Goal: Information Seeking & Learning: Learn about a topic

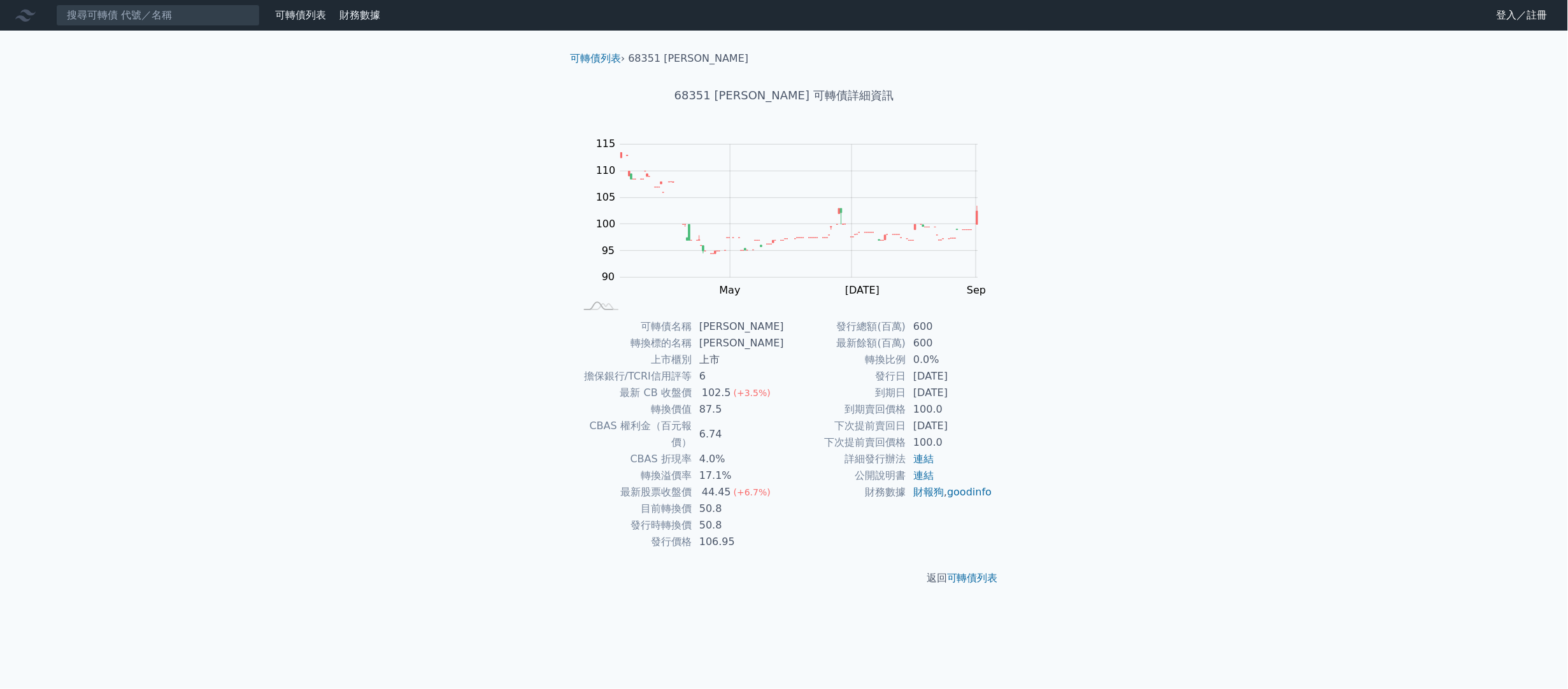
drag, startPoint x: 348, startPoint y: 251, endPoint x: 218, endPoint y: 169, distance: 153.7
click at [346, 249] on div "可轉債列表 財務數據 可轉債列表 財務數據 登入／註冊 登入／註冊 可轉債列表 › 68351 圓裕一 68351 [PERSON_NAME] 可轉債詳細資訊…" at bounding box center [784, 344] width 1568 height 689
click at [128, 16] on input at bounding box center [157, 15] width 203 height 22
type input "3390"
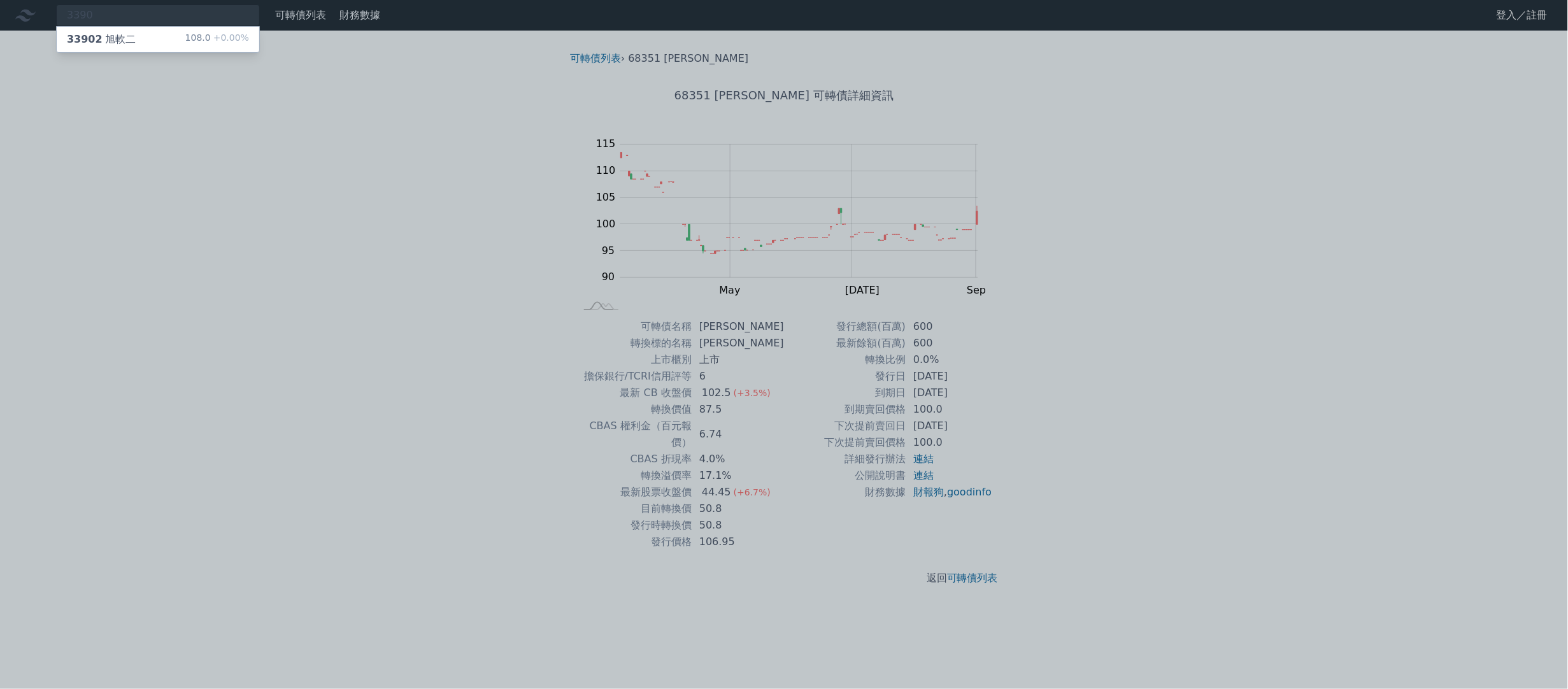
click at [125, 30] on div "33902 旭軟二 108.0 +0.00%" at bounding box center [158, 39] width 203 height 25
click at [97, 36] on div "68351 [PERSON_NAME]" at bounding box center [128, 39] width 123 height 16
click at [170, 124] on div at bounding box center [784, 344] width 1568 height 689
click at [138, 16] on div "6835 68351 [PERSON_NAME] 102.5 +3.50%" at bounding box center [157, 15] width 203 height 22
type input "6"
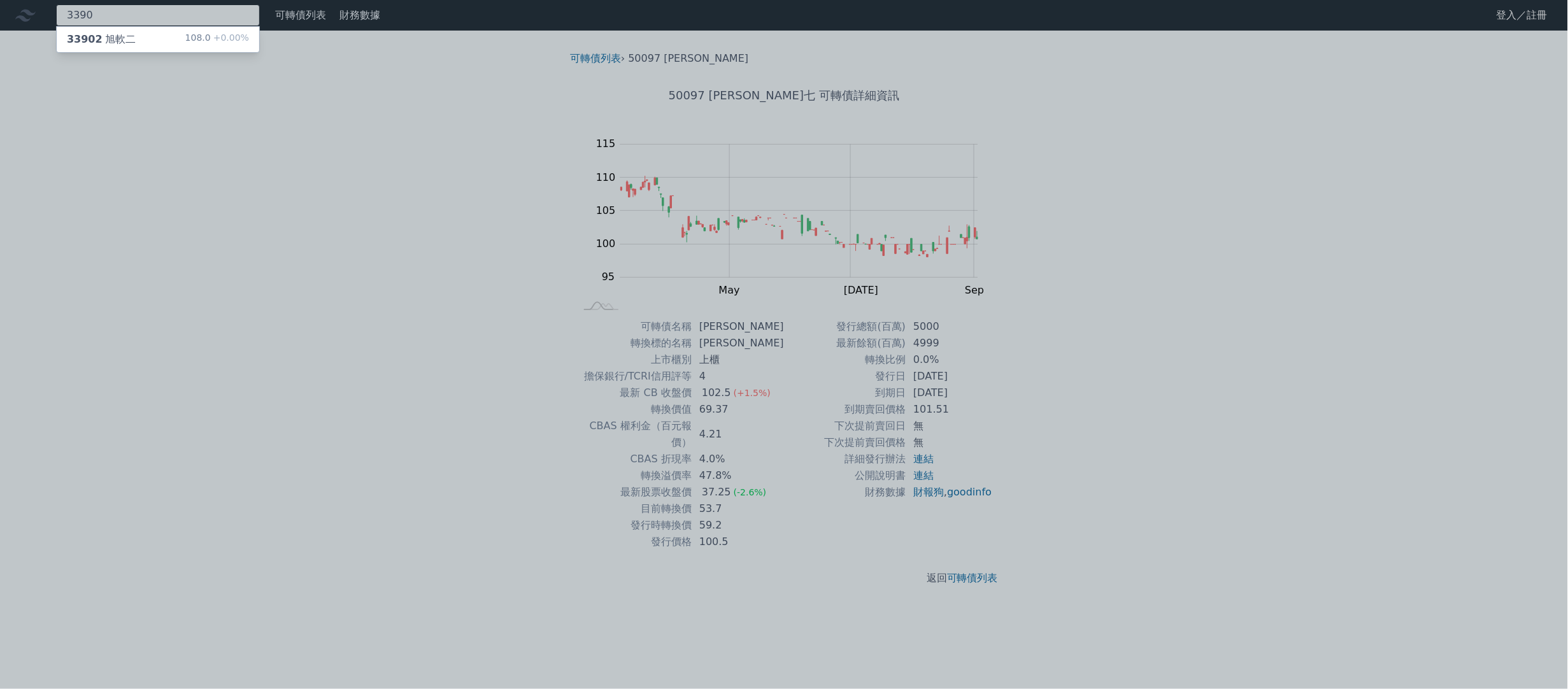
type input "3390"
click at [133, 34] on div "33902 旭軟二 108.0 +0.00%" at bounding box center [158, 39] width 203 height 25
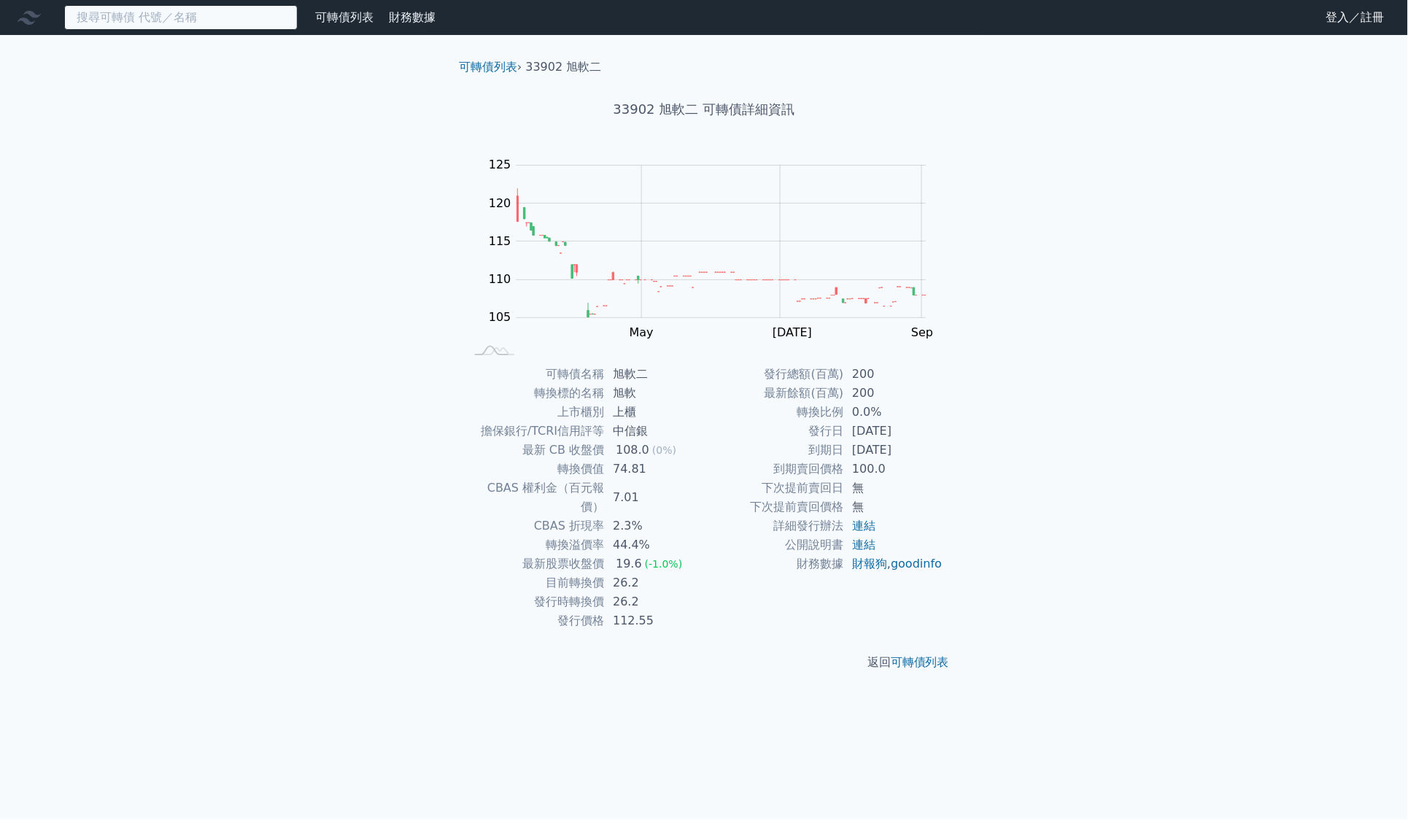
click at [121, 18] on input at bounding box center [180, 17] width 233 height 25
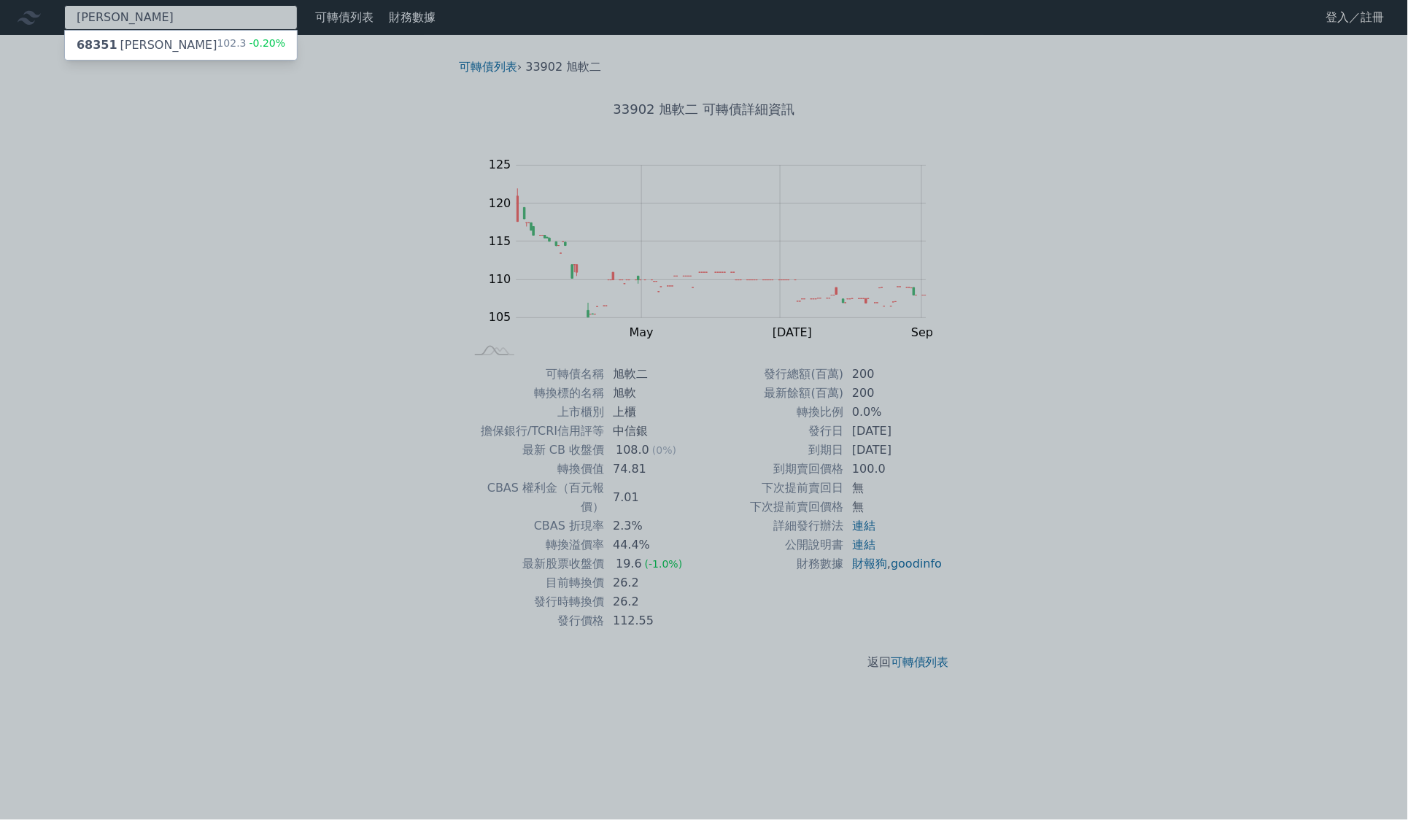
type input "[PERSON_NAME]"
click at [133, 39] on div "68351 [PERSON_NAME]" at bounding box center [147, 45] width 141 height 18
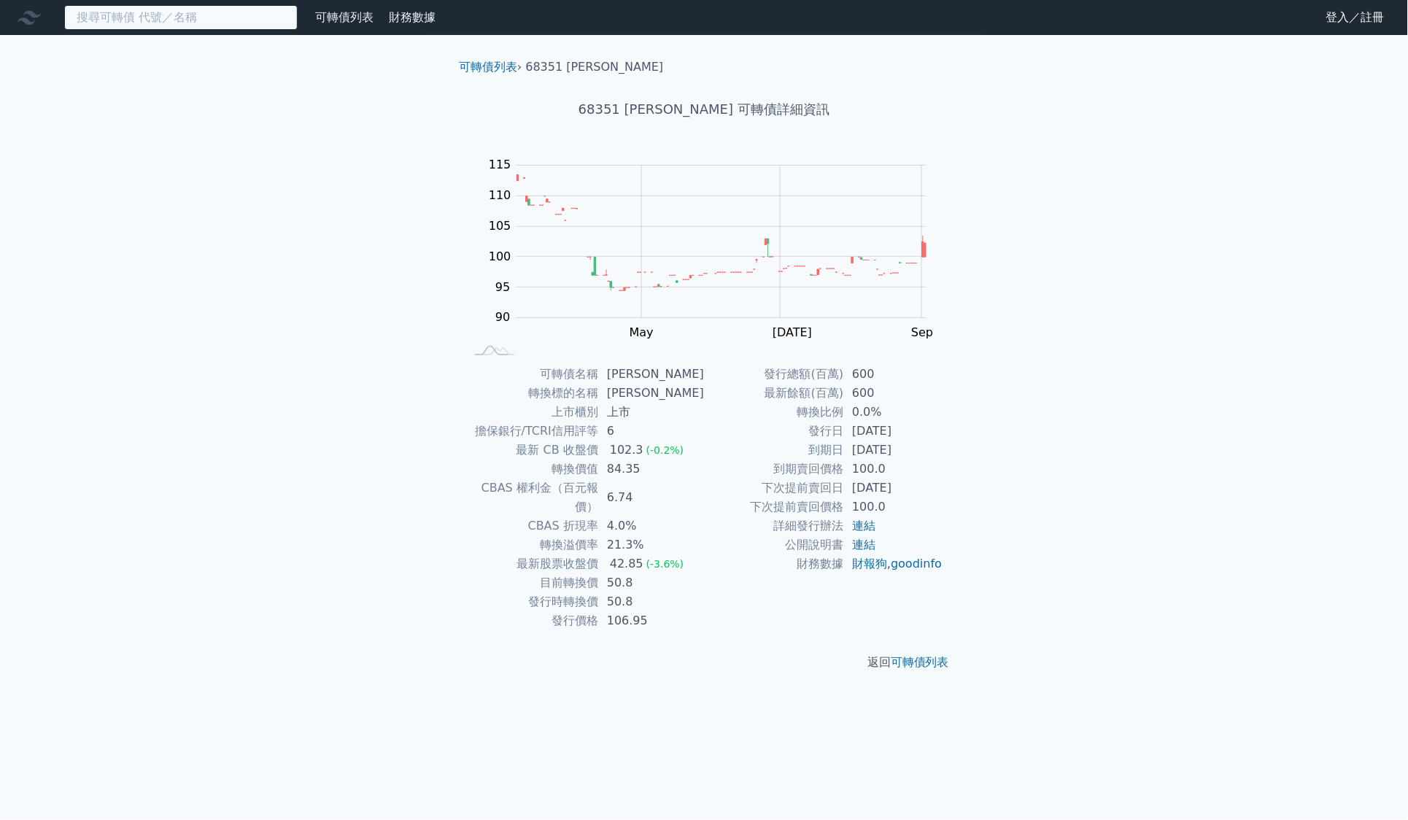
click at [225, 18] on input at bounding box center [180, 17] width 233 height 25
type input "3390"
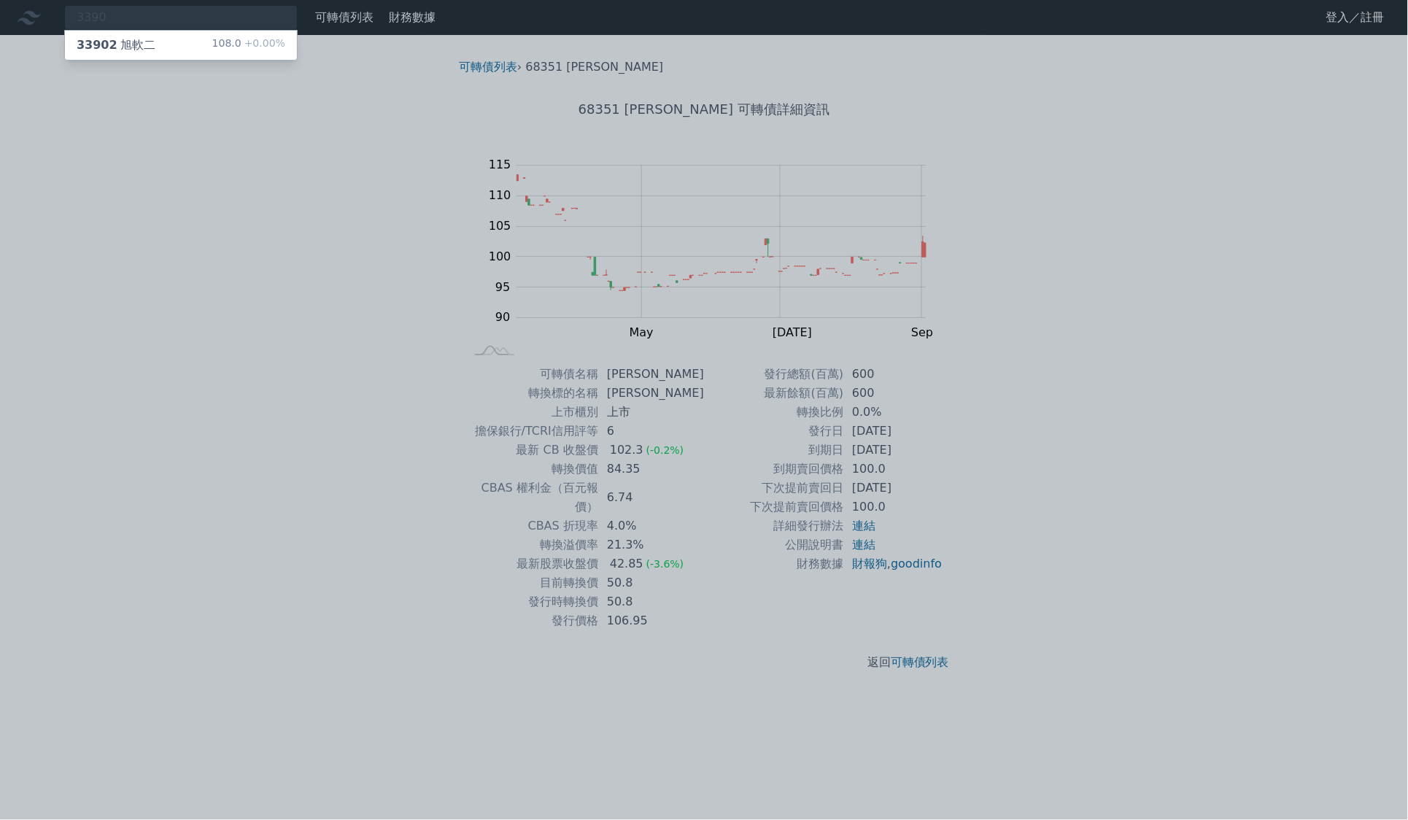
click at [140, 48] on div "33902 旭軟二" at bounding box center [116, 45] width 79 height 18
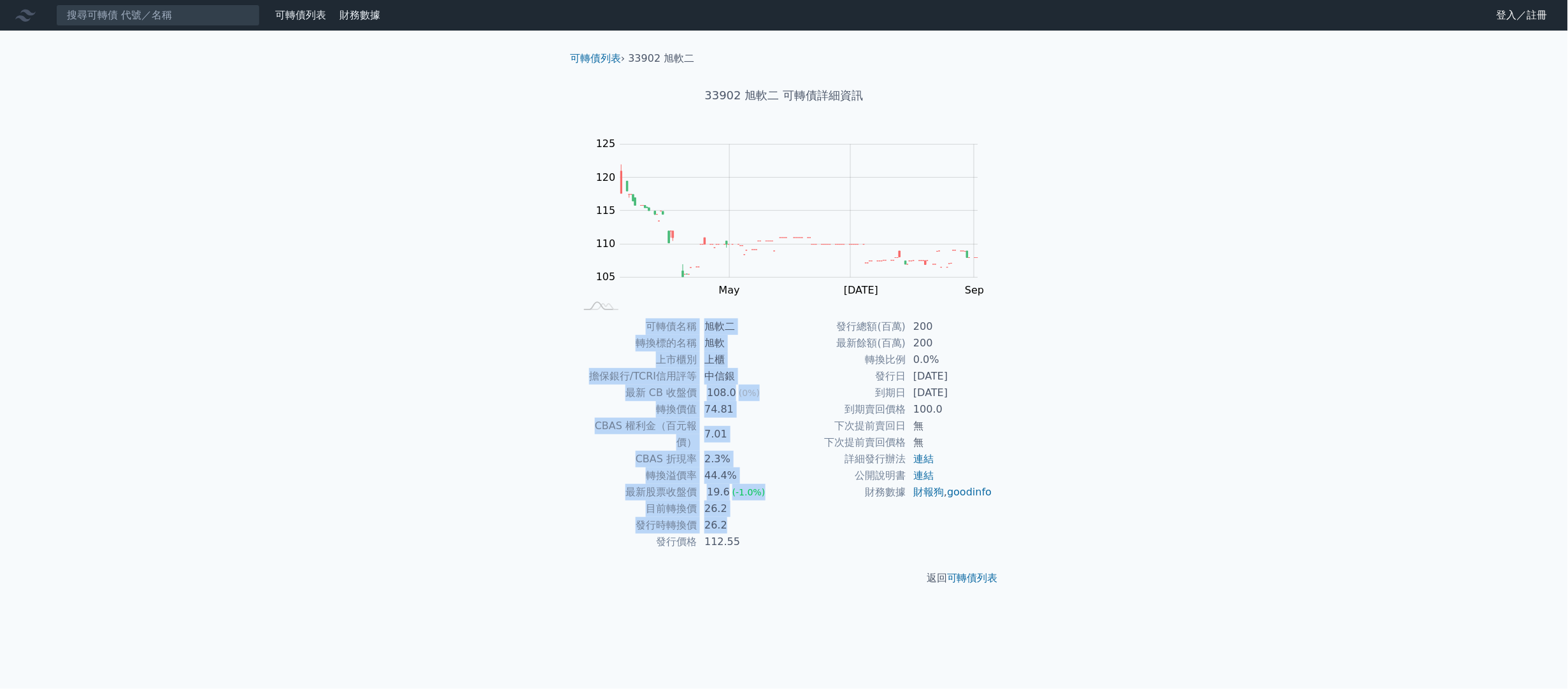
drag, startPoint x: 642, startPoint y: 321, endPoint x: 751, endPoint y: 507, distance: 215.6
click at [751, 507] on tbody "可轉債名稱 旭軟二 轉換標的名稱 旭軟 上市櫃別 上櫃 擔保銀行/TCRI信用評等 中信銀 最新 CB 收盤價 108.0 (0%) 轉換價值 74.81 C…" at bounding box center [679, 435] width 209 height 232
copy tbody "可轉債名稱 旭軟二 轉換標的名稱 旭軟 上市櫃別 上櫃 擔保銀行/TCRI信用評等 中信銀 最新 CB 收盤價 108.0 (0%) 轉換價值 74.81 C…"
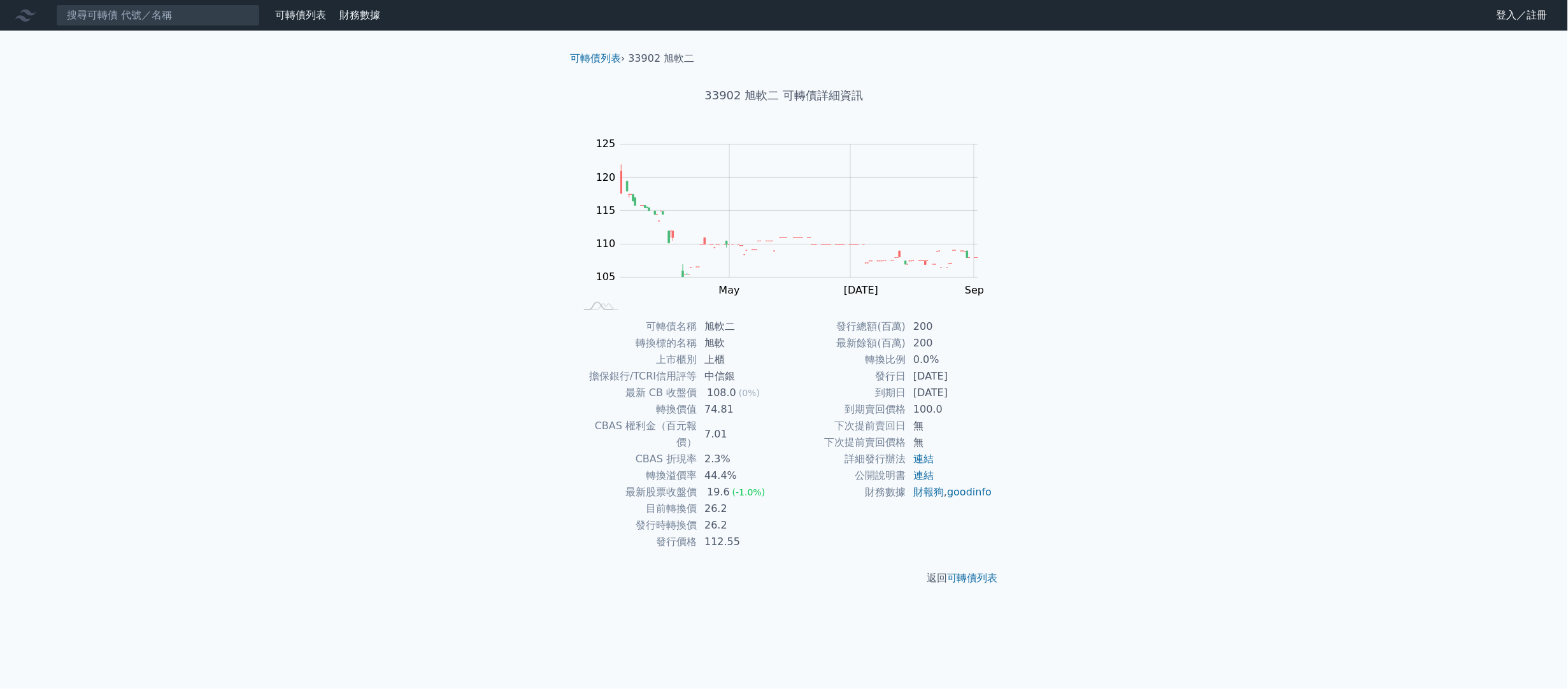
click at [783, 550] on div "返回 可轉債列表" at bounding box center [784, 578] width 449 height 56
drag, startPoint x: 654, startPoint y: 525, endPoint x: 749, endPoint y: 530, distance: 95.1
click at [749, 534] on tr "發行價格 112.55" at bounding box center [679, 541] width 209 height 17
copy tr "發行價格 112.55"
drag, startPoint x: 837, startPoint y: 322, endPoint x: 962, endPoint y: 408, distance: 151.7
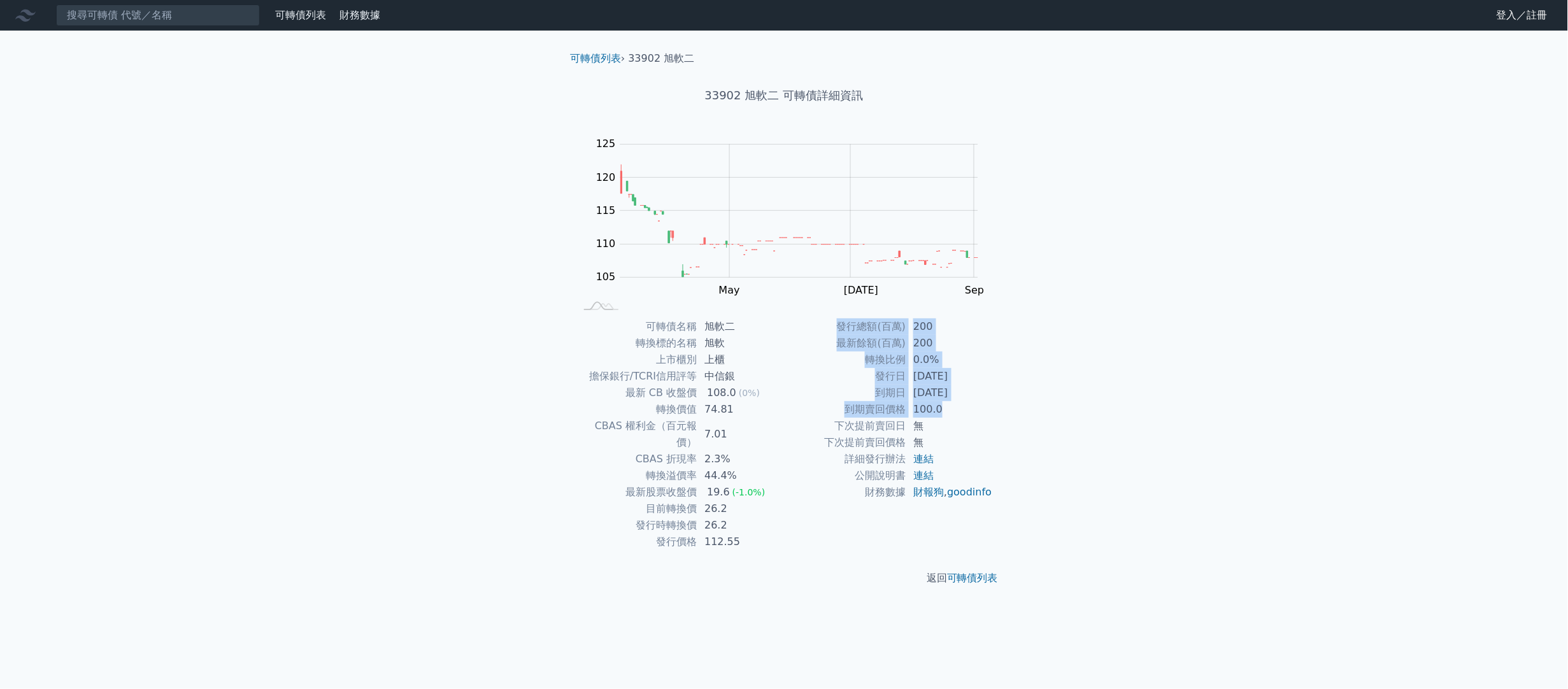
click at [962, 408] on tbody "發行總額(百萬) 200 最新餘額(百萬) 200 轉換比例 0.0% 發行日 [DATE] 到期日 [DATE] 到期賣回價格 100.0 下次提前賣回日 …" at bounding box center [888, 410] width 209 height 183
copy tbody "發行總額(百萬) 200 最新餘額(百萬) 200 轉換比例 0.0% 發行日 [DATE] 到期日 [DATE] 到期賣回價格 100.0"
click at [972, 444] on td "無" at bounding box center [949, 443] width 87 height 17
drag, startPoint x: 837, startPoint y: 324, endPoint x: 952, endPoint y: 443, distance: 165.5
click at [952, 443] on tbody "發行總額(百萬) 200 最新餘額(百萬) 200 轉換比例 0.0% 發行日 [DATE] 到期日 [DATE] 到期賣回價格 100.0 下次提前賣回日 …" at bounding box center [888, 410] width 209 height 183
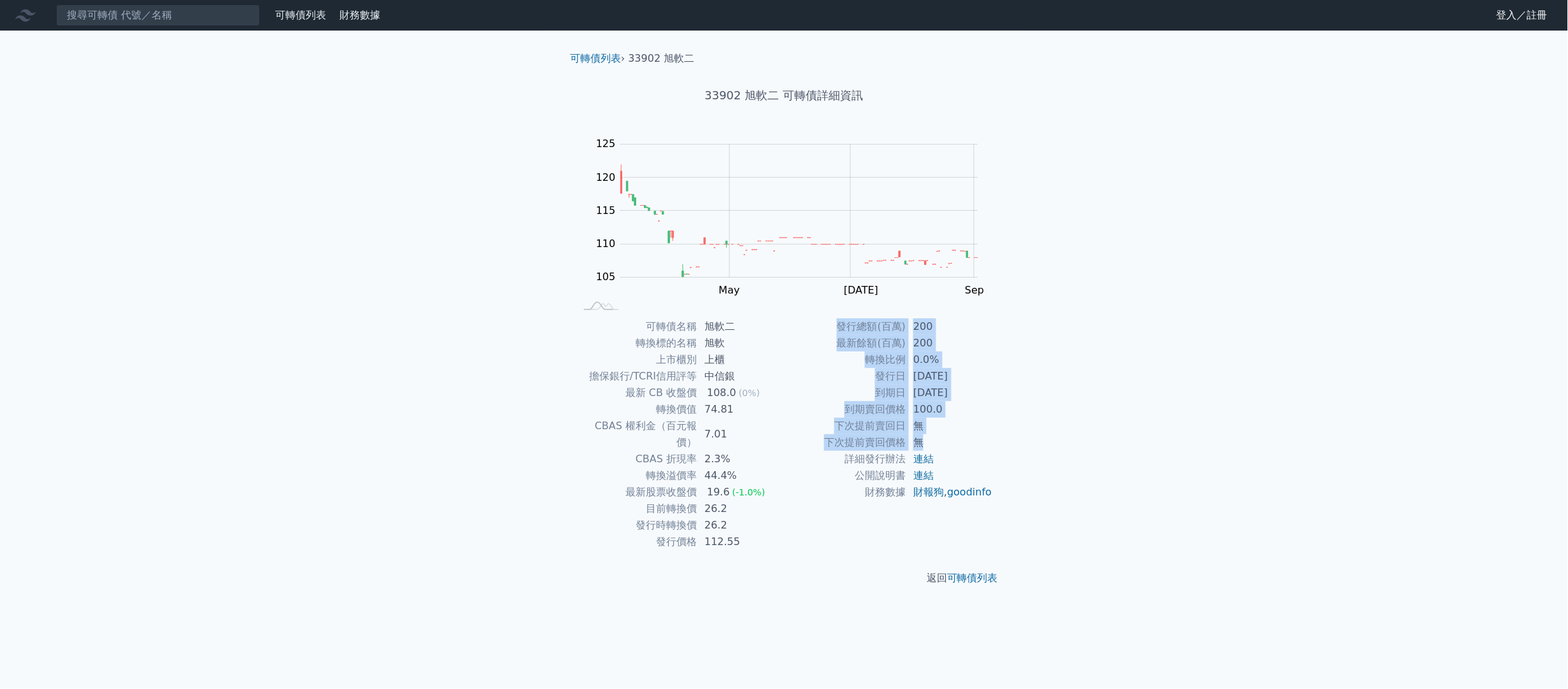
copy tbody "發行總額(百萬) 200 最新餘額(百萬) 200 轉換比例 0.0% 發行日 [DATE] 到期日 [DATE] 到期賣回價格 100.0 下次提前賣回日 …"
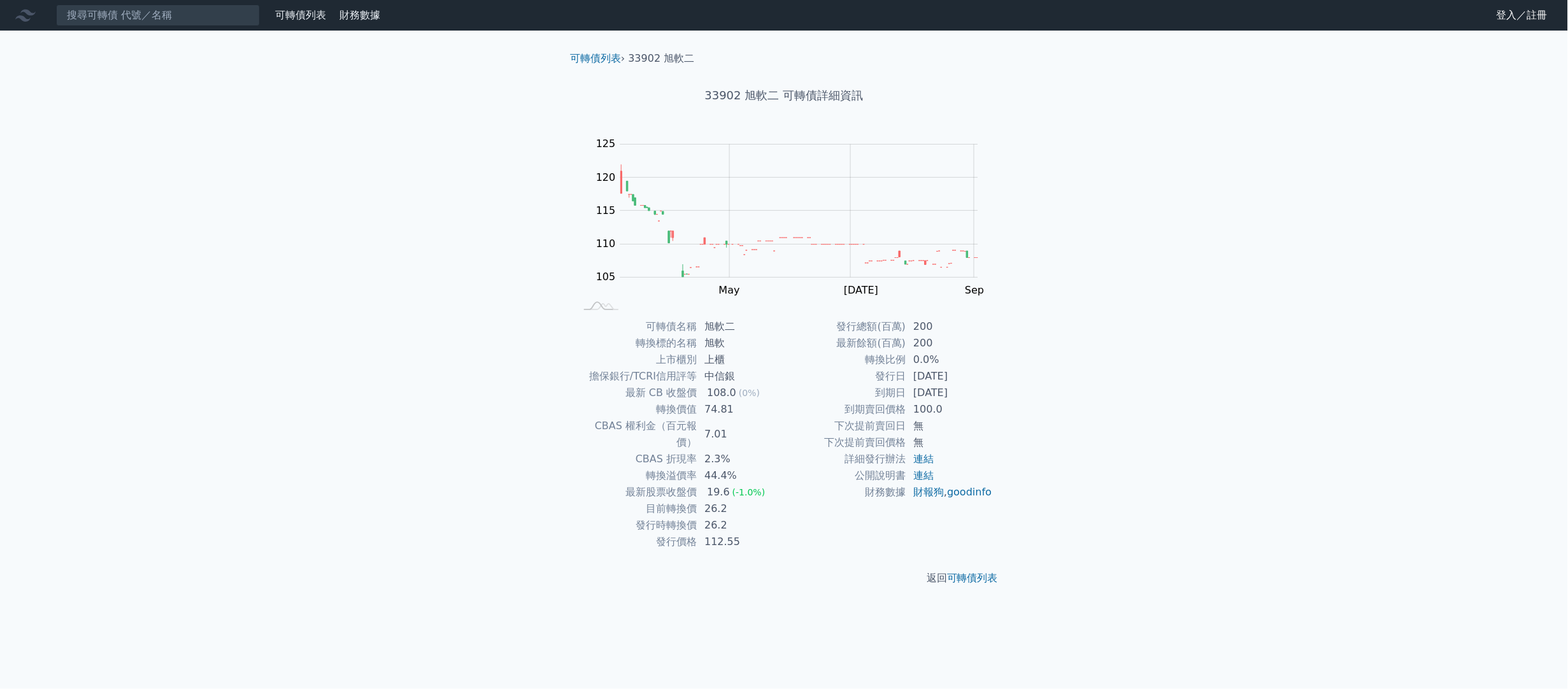
drag, startPoint x: 873, startPoint y: 637, endPoint x: 891, endPoint y: 624, distance: 22.2
click at [875, 635] on div "可轉債列表 財務數據 可轉債列表 財務數據 登入／註冊 登入／註冊 可轉債列表 › 33902 旭軟二 33902 旭軟二 可轉債詳細資訊 Zoom Out …" at bounding box center [784, 344] width 1568 height 689
click at [195, 8] on input at bounding box center [157, 15] width 203 height 22
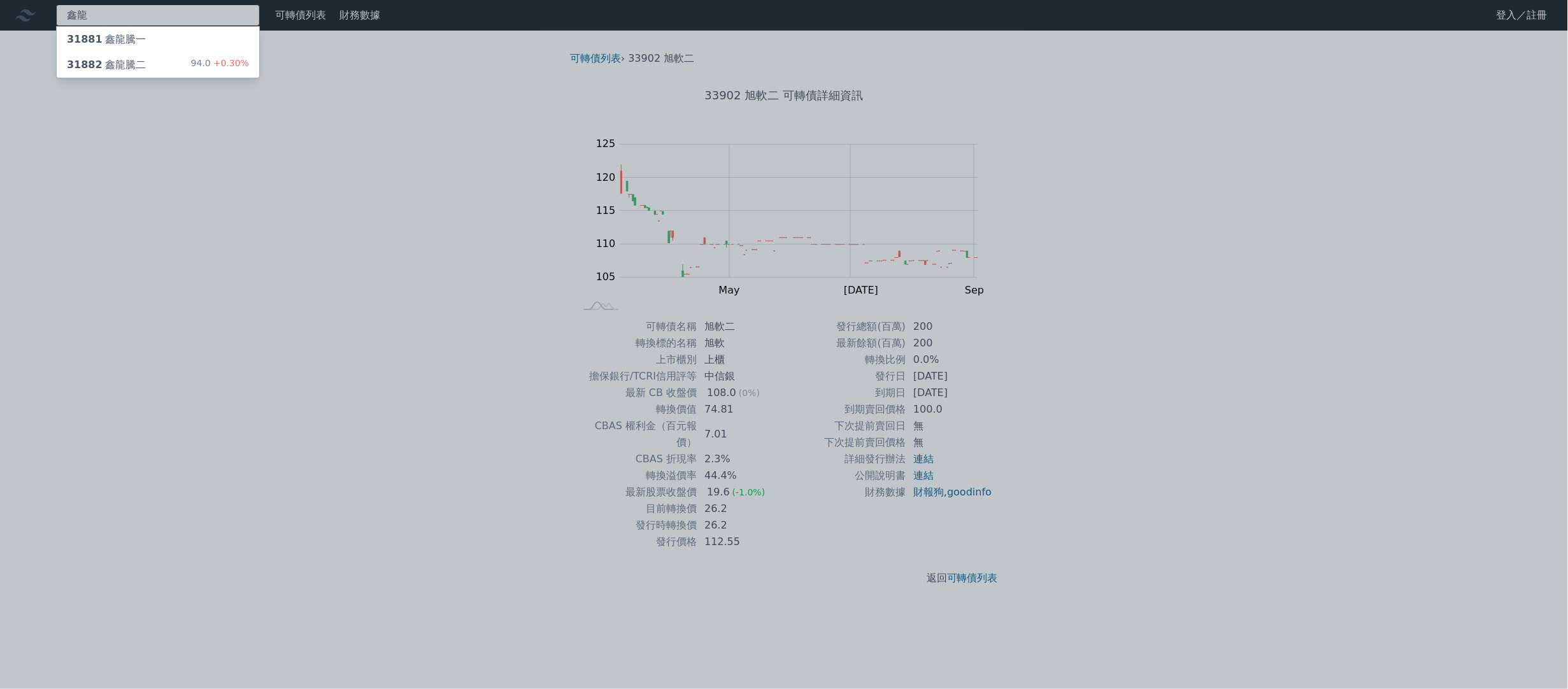
type input "鑫龍"
click at [173, 66] on div "31882 鑫龍騰二 94.0 +0.30%" at bounding box center [158, 65] width 203 height 25
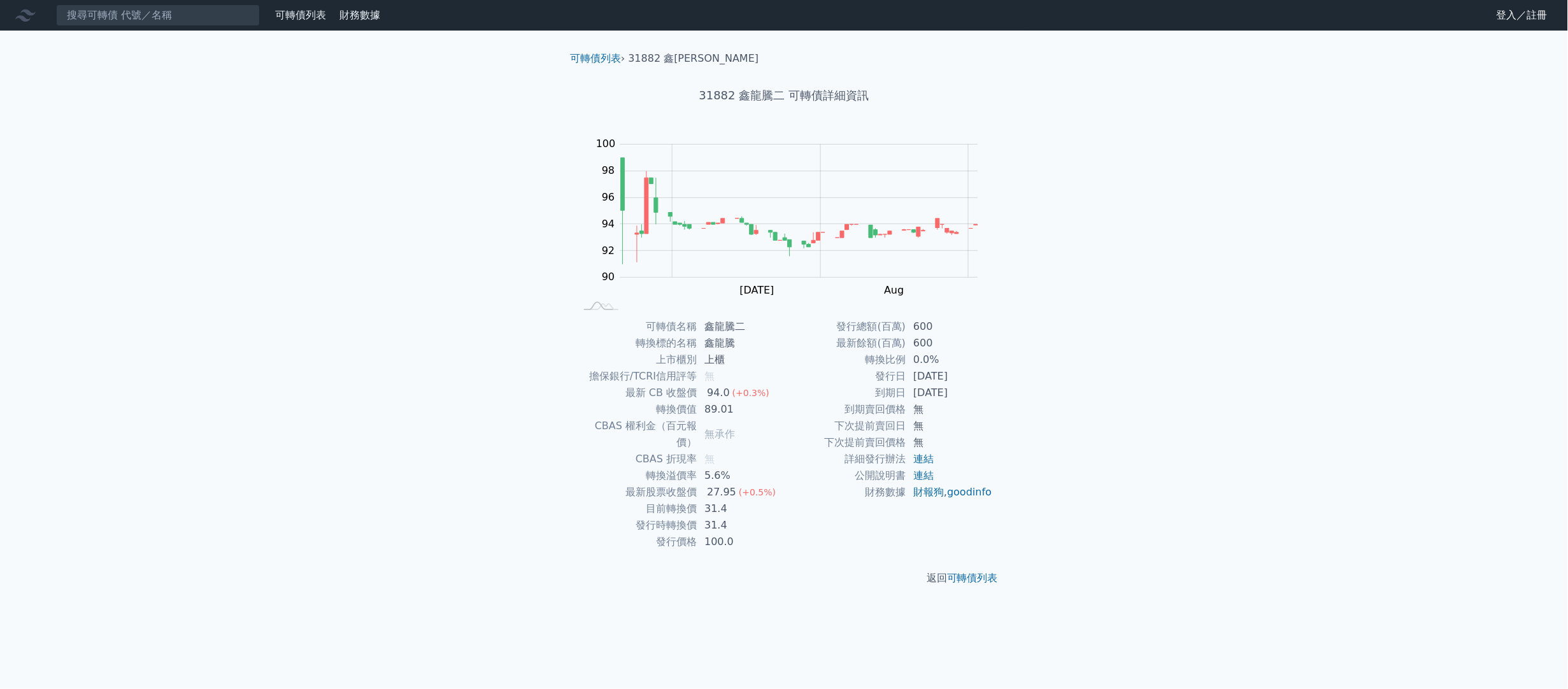
click at [1228, 529] on div "可轉債列表 財務數據 可轉債列表 財務數據 登入／註冊 登入／註冊 可轉債列表 › 31882 鑫龍騰二 31882 鑫龍騰二 可轉債詳細資訊 Zoom Ou…" at bounding box center [784, 344] width 1568 height 689
click at [152, 20] on input at bounding box center [157, 15] width 203 height 22
type input "欣巴巴"
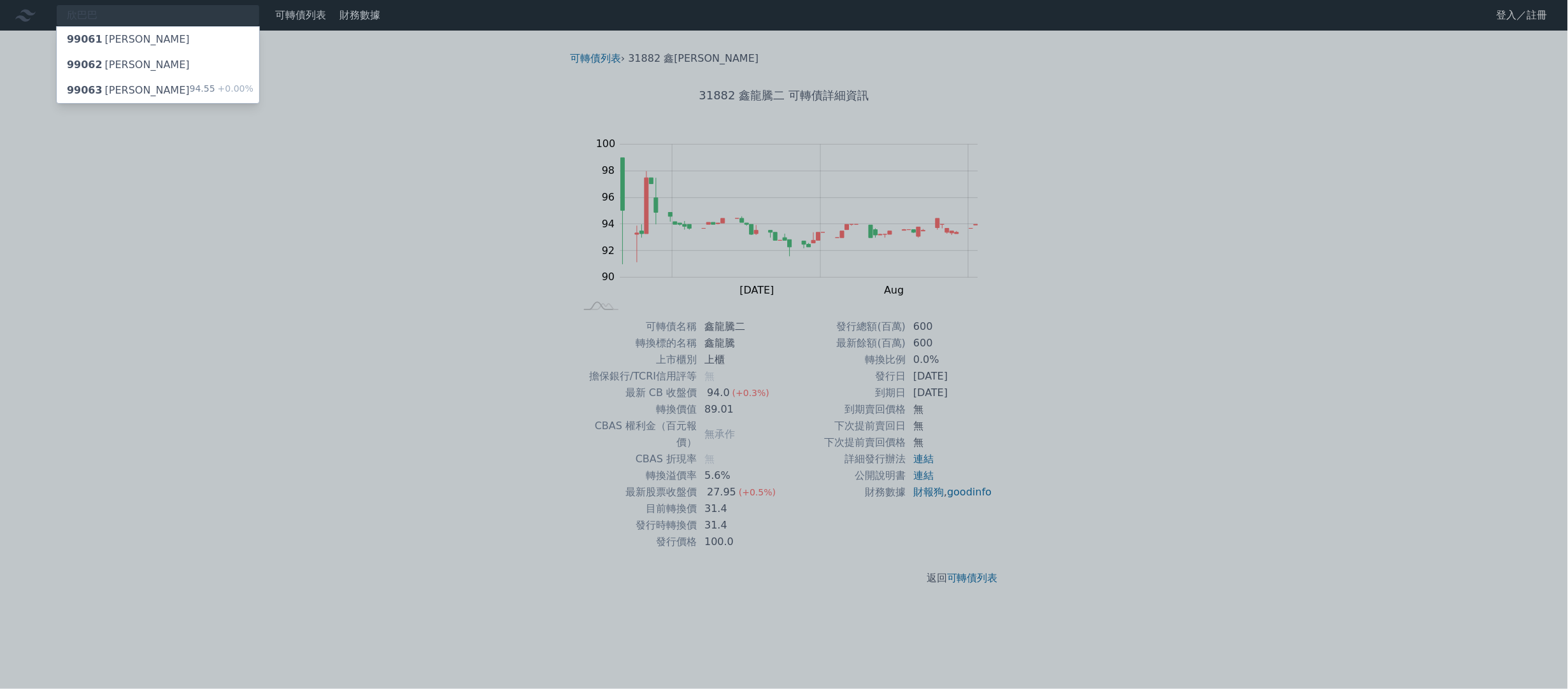
click at [145, 93] on div "99063 欣巴巴三 94.55 +0.00%" at bounding box center [158, 90] width 203 height 25
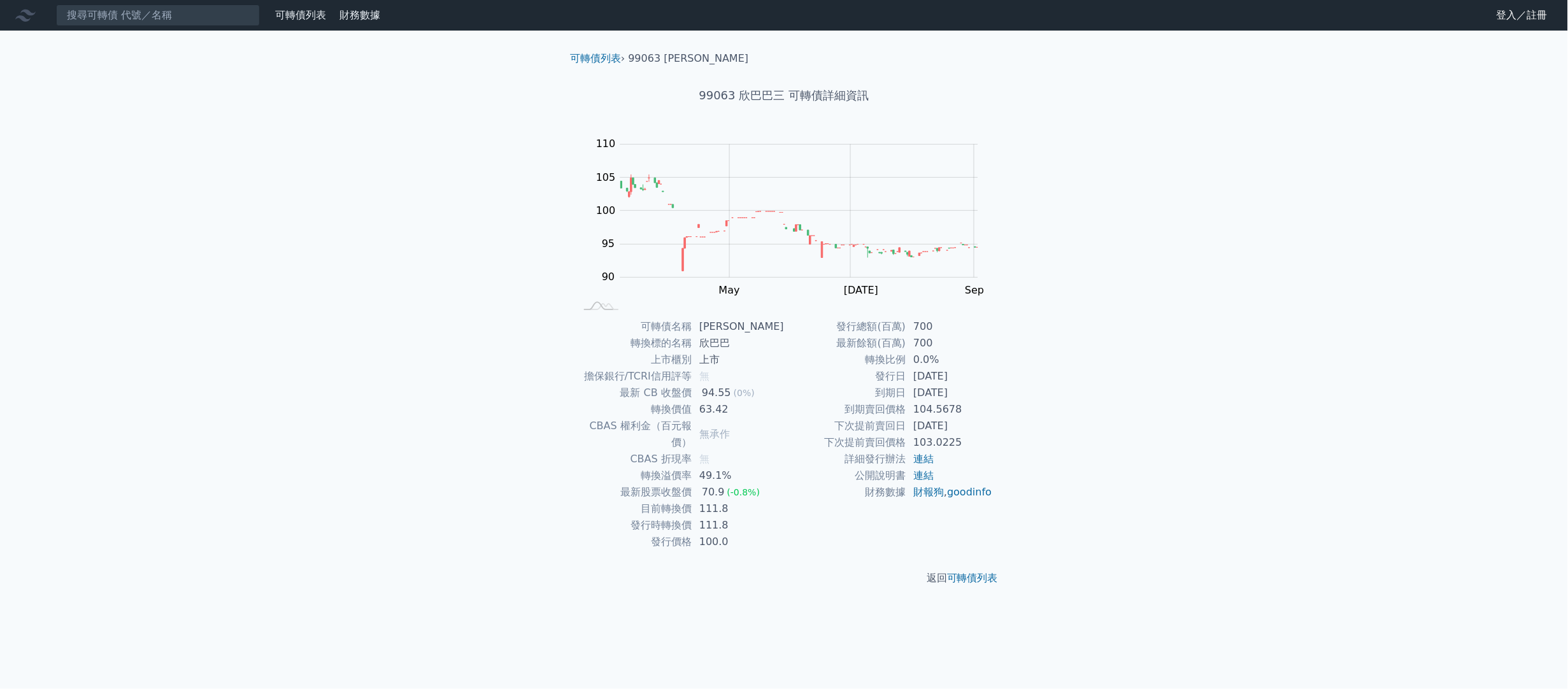
click at [1255, 510] on div "可轉債列表 財務數據 可轉債列表 財務數據 登入／註冊 登入／註冊 可轉債列表 › 99063 欣巴巴三 99063 欣巴巴三 可轉債詳細資訊 Zoom Ou…" at bounding box center [784, 344] width 1568 height 689
